Goal: Information Seeking & Learning: Find contact information

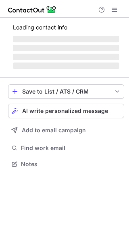
scroll to position [189, 129]
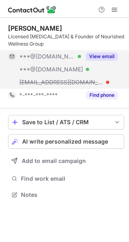
click at [101, 54] on button "View email" at bounding box center [102, 56] width 32 height 8
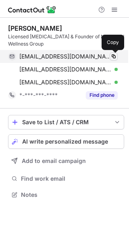
click at [114, 56] on span at bounding box center [113, 56] width 6 height 6
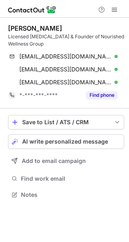
scroll to position [189, 129]
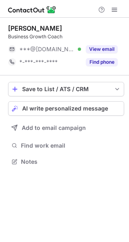
scroll to position [4, 4]
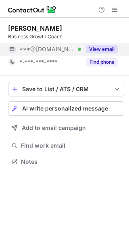
click at [100, 49] on button "View email" at bounding box center [102, 49] width 32 height 8
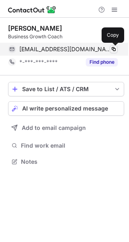
click at [114, 47] on span at bounding box center [113, 49] width 6 height 6
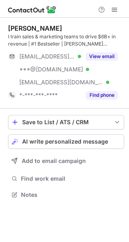
scroll to position [189, 129]
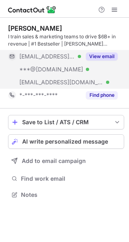
click at [103, 56] on button "View email" at bounding box center [102, 56] width 32 height 8
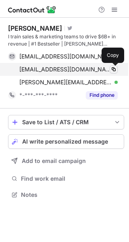
click at [112, 68] on span at bounding box center [113, 69] width 6 height 6
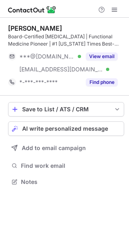
scroll to position [176, 129]
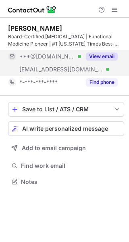
click at [102, 57] on button "View email" at bounding box center [102, 56] width 32 height 8
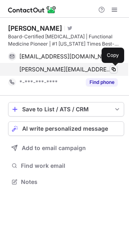
click at [112, 69] on span at bounding box center [113, 69] width 6 height 6
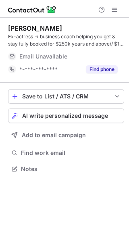
scroll to position [163, 129]
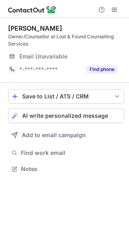
scroll to position [163, 129]
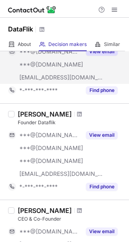
scroll to position [71, 0]
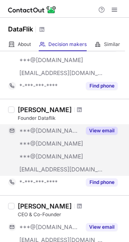
click at [97, 130] on button "View email" at bounding box center [102, 130] width 32 height 8
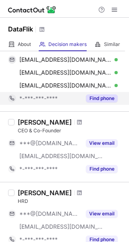
scroll to position [143, 0]
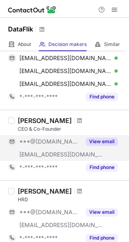
click at [98, 142] on button "View email" at bounding box center [102, 141] width 32 height 8
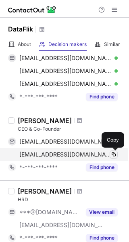
click at [114, 154] on span at bounding box center [113, 154] width 6 height 6
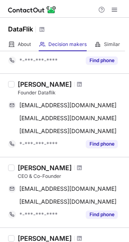
scroll to position [97, 0]
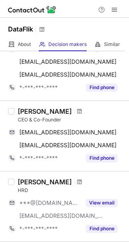
scroll to position [181, 0]
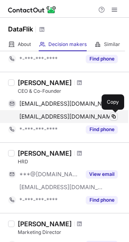
click at [113, 113] on span at bounding box center [113, 116] width 6 height 6
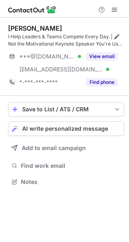
scroll to position [176, 129]
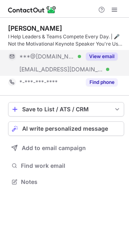
click at [102, 58] on button "View email" at bounding box center [102, 56] width 32 height 8
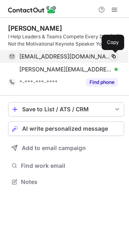
click at [114, 56] on span at bounding box center [113, 56] width 6 height 6
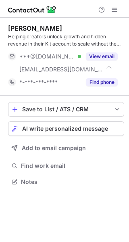
scroll to position [176, 129]
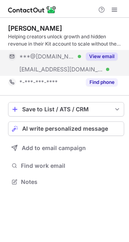
click at [103, 52] on button "View email" at bounding box center [102, 56] width 32 height 8
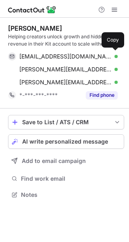
scroll to position [189, 129]
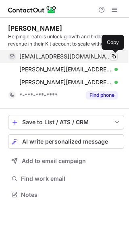
click at [115, 55] on span at bounding box center [113, 56] width 6 height 6
